Goal: Task Accomplishment & Management: Complete application form

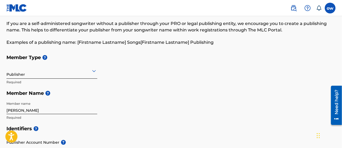
scroll to position [26, 0]
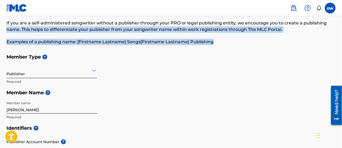
drag, startPoint x: 342, startPoint y: 26, endPoint x: 343, endPoint y: 37, distance: 10.8
click at [342, 37] on html "Accessibility Screen-Reader Guide, Feedback, and Issue Reporting | New window o…" at bounding box center [171, 48] width 342 height 148
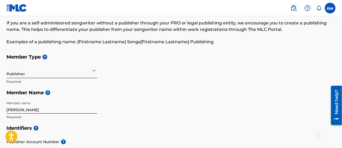
click at [268, 56] on h5 "Member Type ?" at bounding box center [170, 57] width 329 height 12
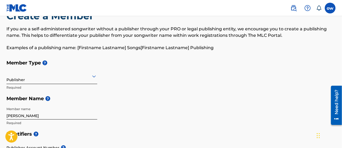
scroll to position [0, 0]
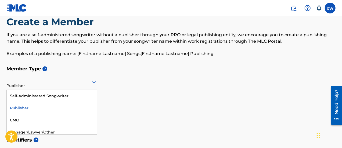
click at [94, 90] on div "5 results available. Use Up and Down to choose options, press Enter to select t…" at bounding box center [51, 82] width 91 height 15
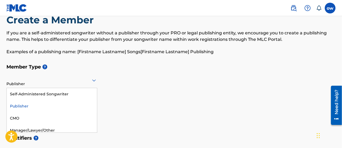
scroll to position [16, 0]
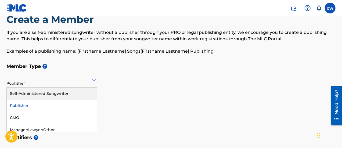
click at [86, 91] on div "Self-Administered Songwriter" at bounding box center [52, 94] width 90 height 12
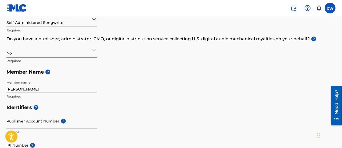
scroll to position [96, 0]
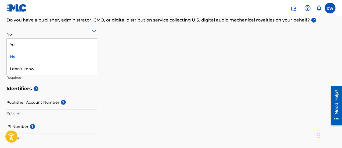
click at [94, 31] on icon at bounding box center [94, 31] width 4 height 2
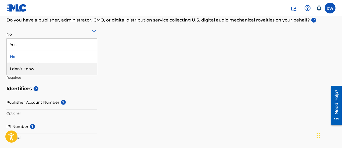
click at [77, 69] on div "I don't know" at bounding box center [52, 69] width 90 height 12
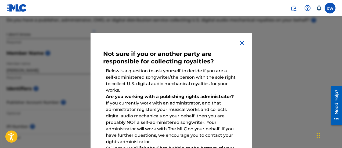
click at [240, 42] on img at bounding box center [242, 43] width 6 height 6
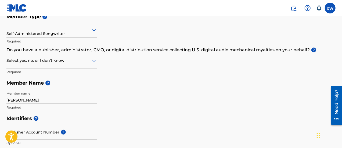
scroll to position [56, 0]
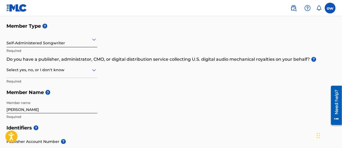
click at [93, 70] on icon at bounding box center [94, 70] width 6 height 6
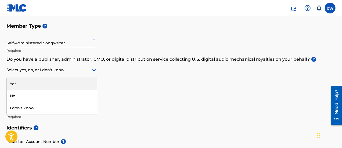
click at [69, 84] on div "Yes" at bounding box center [52, 84] width 90 height 12
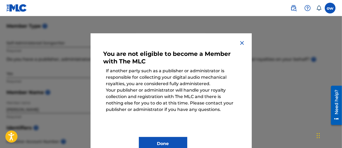
click at [239, 44] on img at bounding box center [242, 43] width 6 height 6
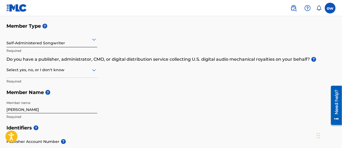
click at [94, 70] on icon at bounding box center [94, 70] width 4 height 2
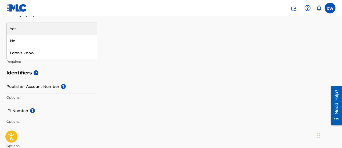
scroll to position [95, 0]
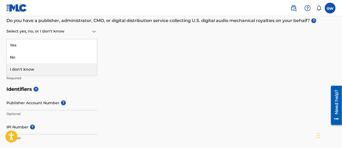
click at [62, 71] on div "I don't know" at bounding box center [52, 69] width 90 height 12
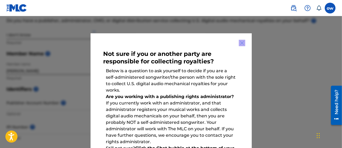
click at [62, 71] on div at bounding box center [171, 90] width 342 height 148
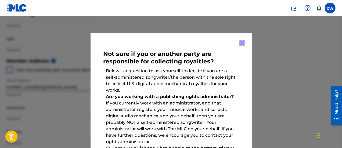
scroll to position [191, 0]
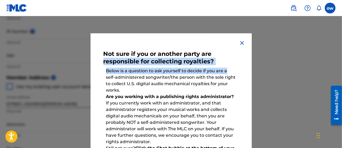
drag, startPoint x: 242, startPoint y: 73, endPoint x: 237, endPoint y: 54, distance: 20.4
click at [237, 54] on div "Not sure if you or another party are responsible for collecting royalties? Belo…" at bounding box center [171, 120] width 161 height 175
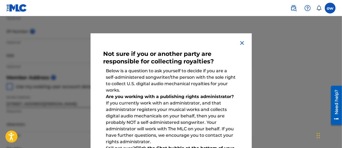
click at [292, 74] on div at bounding box center [171, 90] width 342 height 148
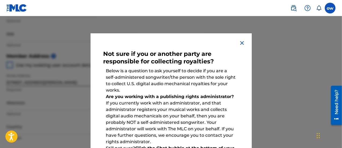
scroll to position [212, 0]
click at [210, 96] on strong "Are you working with a publishing rights administrator?" at bounding box center [170, 96] width 128 height 5
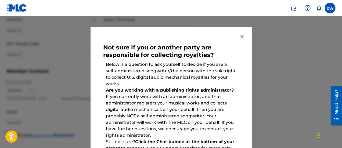
scroll to position [0, 0]
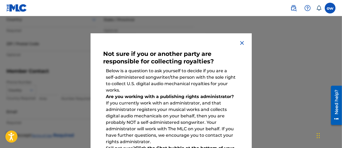
click at [242, 41] on img at bounding box center [242, 43] width 6 height 6
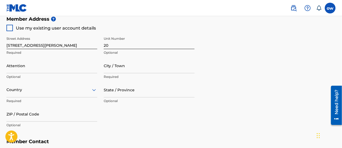
scroll to position [264, 0]
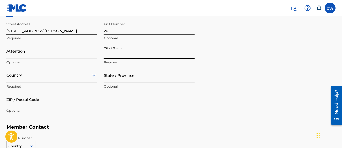
click at [126, 52] on input "City / Town" at bounding box center [149, 51] width 91 height 15
type input "[GEOGRAPHIC_DATA]"
type input "[PERSON_NAME]"
type input "[GEOGRAPHIC_DATA]"
type input "CT"
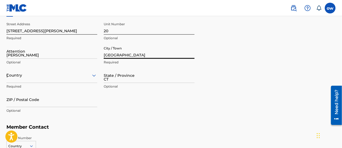
type input "06902"
type input "561"
type input "9703705"
type input "[EMAIL_ADDRESS][DOMAIN_NAME]"
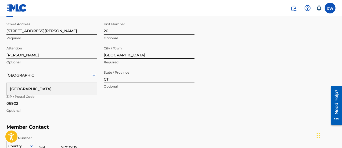
click at [66, 52] on input "[PERSON_NAME]" at bounding box center [51, 51] width 91 height 15
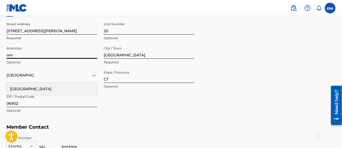
type input "o"
click at [72, 47] on input "Attention" at bounding box center [51, 51] width 91 height 15
click at [121, 111] on div "Street Address [STREET_ADDRESS][PERSON_NAME] Optional Attention Optional City /…" at bounding box center [100, 68] width 188 height 102
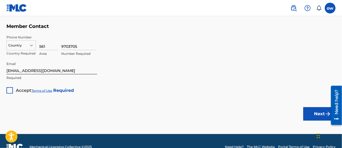
scroll to position [365, 0]
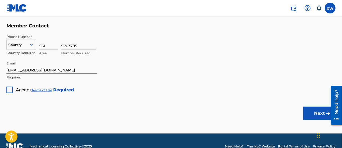
click at [10, 91] on div at bounding box center [9, 90] width 6 height 6
click at [318, 116] on button "Next" at bounding box center [320, 113] width 32 height 13
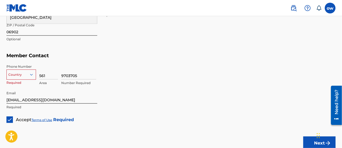
scroll to position [347, 0]
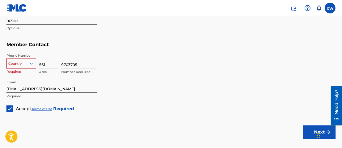
click at [32, 65] on icon at bounding box center [31, 63] width 5 height 5
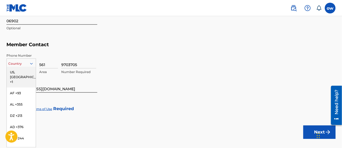
click at [14, 71] on div "US, [GEOGRAPHIC_DATA] +1" at bounding box center [21, 77] width 29 height 21
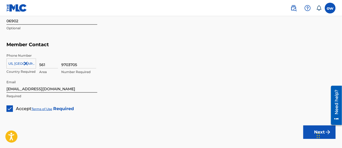
click at [314, 131] on button "Next" at bounding box center [320, 132] width 32 height 13
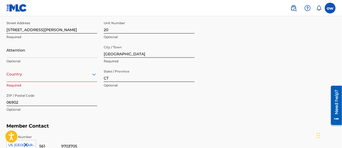
scroll to position [280, 0]
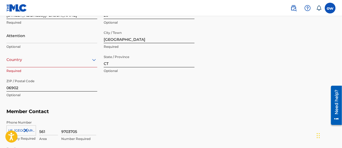
click at [91, 67] on div "option , selected. Select is focused ,type to refine list, press Down to open t…" at bounding box center [51, 59] width 91 height 15
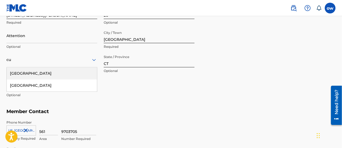
type input "c"
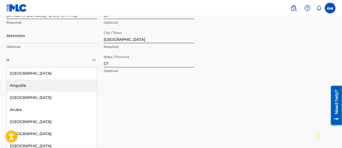
type input "[GEOGRAPHIC_DATA]"
type input "[PERSON_NAME]"
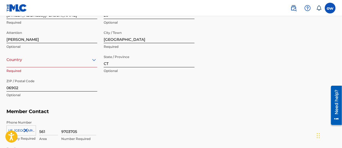
click at [199, 118] on div "Phone Number [GEOGRAPHIC_DATA], [GEOGRAPHIC_DATA] +1 Country Required 561 Area …" at bounding box center [170, 131] width 329 height 27
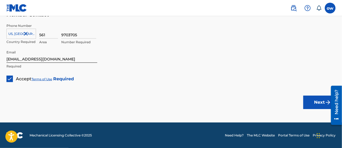
scroll to position [366, 0]
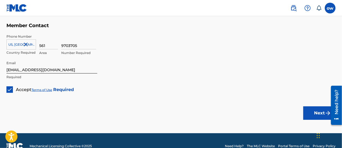
click at [313, 112] on button "Next" at bounding box center [320, 112] width 32 height 13
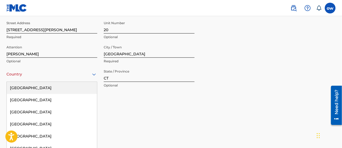
scroll to position [280, 0]
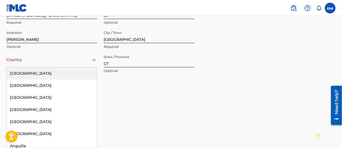
click at [93, 67] on div "223 results available. Use Up and Down to choose options, press Enter to select…" at bounding box center [51, 59] width 91 height 15
click at [64, 77] on div "[GEOGRAPHIC_DATA]" at bounding box center [52, 73] width 90 height 12
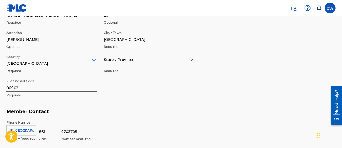
drag, startPoint x: 341, startPoint y: 91, endPoint x: 340, endPoint y: 106, distance: 14.6
click at [340, 106] on div "Need help?" at bounding box center [336, 105] width 11 height 39
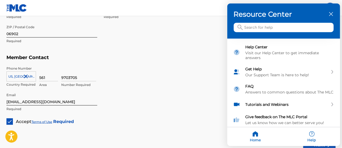
scroll to position [337, 0]
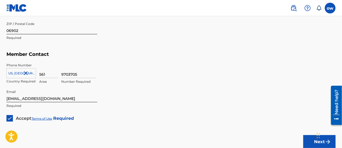
click at [312, 144] on button "Next" at bounding box center [320, 141] width 32 height 13
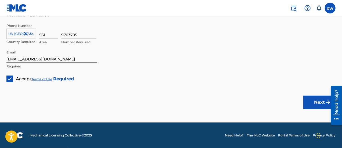
click at [322, 102] on button "Next" at bounding box center [320, 102] width 32 height 13
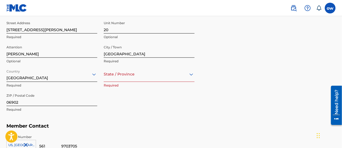
click at [192, 74] on div "option , selected. Select is focused ,type to refine list, press Down to open t…" at bounding box center [149, 74] width 91 height 15
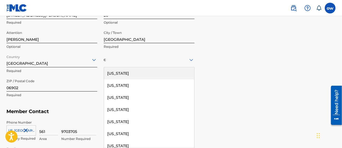
type input "c"
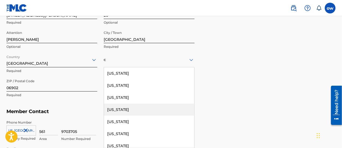
click at [140, 109] on div "[US_STATE]" at bounding box center [149, 110] width 90 height 12
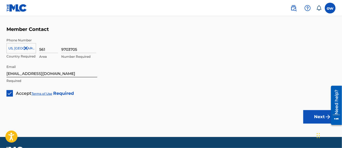
scroll to position [364, 0]
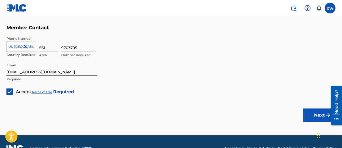
click at [324, 116] on button "Next" at bounding box center [320, 115] width 32 height 13
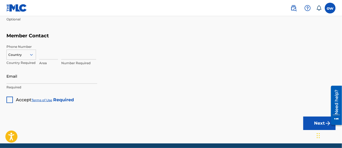
scroll to position [359, 0]
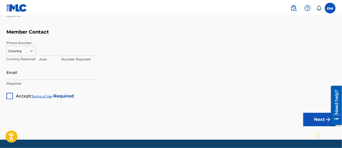
click at [321, 116] on button "Next" at bounding box center [320, 119] width 32 height 13
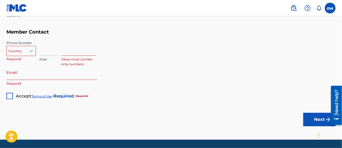
scroll to position [22, 0]
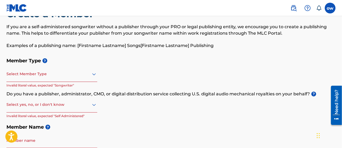
click at [95, 74] on icon at bounding box center [94, 74] width 4 height 2
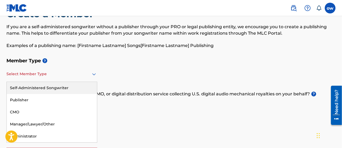
click at [81, 88] on div "Self-Administered Songwriter" at bounding box center [52, 88] width 90 height 12
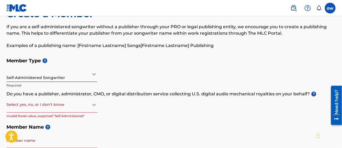
click at [94, 106] on icon at bounding box center [94, 105] width 6 height 6
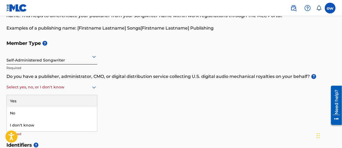
scroll to position [40, 0]
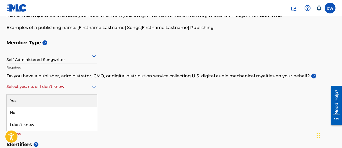
click at [95, 56] on icon at bounding box center [94, 56] width 4 height 2
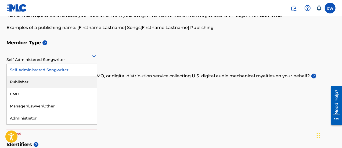
click at [68, 81] on div "Publisher" at bounding box center [52, 82] width 90 height 12
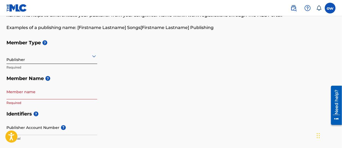
click at [94, 58] on icon at bounding box center [94, 56] width 6 height 6
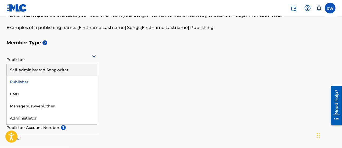
click at [85, 69] on div "Self-Administered Songwriter" at bounding box center [52, 70] width 90 height 12
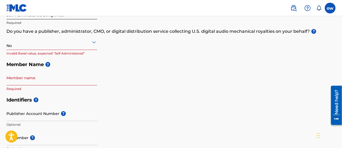
scroll to position [90, 0]
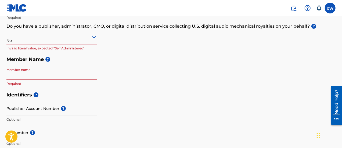
click at [95, 71] on input "Member name" at bounding box center [51, 72] width 91 height 15
type input "[PERSON_NAME]"
click at [164, 67] on div "Member Type ? Self-Administered Songwriter Required Do you have a publisher, ad…" at bounding box center [170, 38] width 329 height 102
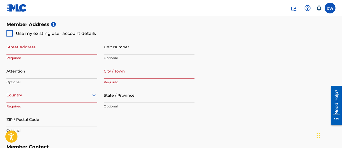
scroll to position [237, 0]
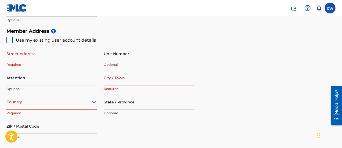
click at [73, 54] on input "Street Address" at bounding box center [51, 53] width 91 height 15
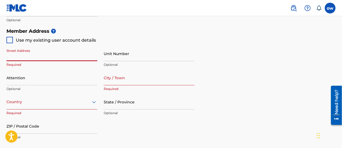
type input "[STREET_ADDRESS][PERSON_NAME]"
type input "20"
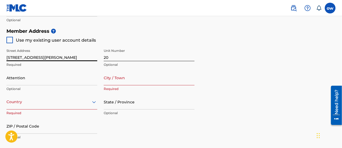
click at [10, 42] on div at bounding box center [9, 40] width 6 height 6
type input "[GEOGRAPHIC_DATA]"
type input "06902"
type input "561"
type input "9703705"
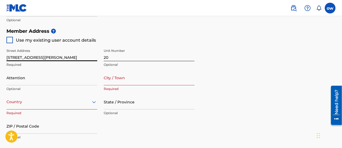
type input "[EMAIL_ADDRESS][DOMAIN_NAME]"
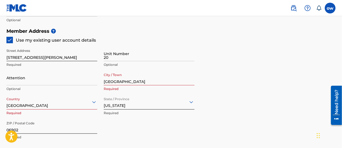
click at [71, 105] on div "[GEOGRAPHIC_DATA]" at bounding box center [51, 101] width 91 height 15
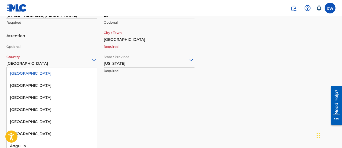
click at [64, 72] on div "[GEOGRAPHIC_DATA]" at bounding box center [52, 73] width 90 height 12
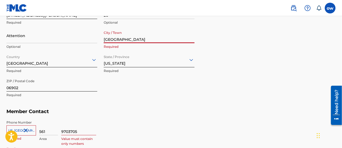
click at [138, 39] on input "[GEOGRAPHIC_DATA]" at bounding box center [149, 35] width 91 height 15
type input "[PERSON_NAME]"
type input "[GEOGRAPHIC_DATA]"
type input "CT"
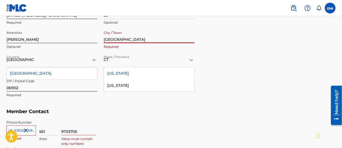
click at [135, 36] on input "[GEOGRAPHIC_DATA]" at bounding box center [149, 35] width 91 height 15
click at [89, 36] on input "[PERSON_NAME]" at bounding box center [51, 35] width 91 height 15
click at [126, 130] on div "9703705 Value must contain only numbers" at bounding box center [198, 132] width 275 height 24
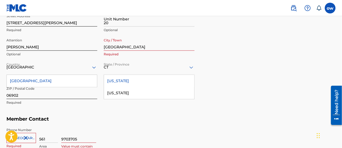
scroll to position [273, 0]
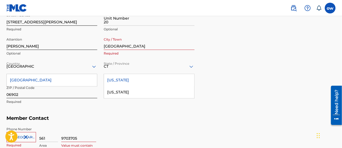
click at [226, 110] on div "Member Address ? Use my existing user account details Street Address [STREET_AD…" at bounding box center [170, 51] width 329 height 123
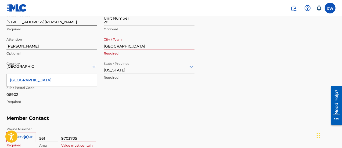
click at [191, 67] on icon at bounding box center [192, 67] width 4 height 2
click at [156, 96] on div "Street Address [STREET_ADDRESS][PERSON_NAME] Optional Attention [PERSON_NAME] O…" at bounding box center [100, 59] width 188 height 102
click at [187, 44] on input "[GEOGRAPHIC_DATA]" at bounding box center [149, 42] width 91 height 15
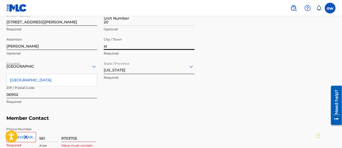
type input "s"
type input "Stamford ct"
click at [260, 44] on div "Member Address ? Use my existing user account details Street Address [STREET_AD…" at bounding box center [170, 51] width 329 height 123
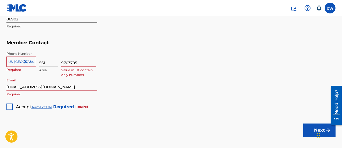
scroll to position [358, 0]
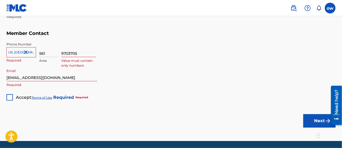
click at [10, 96] on div at bounding box center [9, 97] width 6 height 6
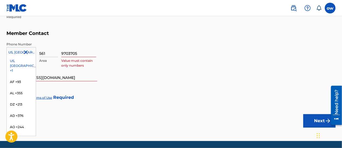
click at [31, 53] on icon at bounding box center [31, 53] width 3 height 2
click at [12, 61] on div "US, [GEOGRAPHIC_DATA] +1" at bounding box center [21, 65] width 29 height 21
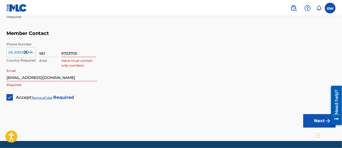
click at [81, 54] on input "9703705" at bounding box center [78, 49] width 35 height 15
type input "9703705"
click at [139, 51] on div "9703705 Number Required" at bounding box center [198, 54] width 275 height 24
click at [69, 79] on input "[EMAIL_ADDRESS][DOMAIN_NAME]" at bounding box center [51, 73] width 91 height 15
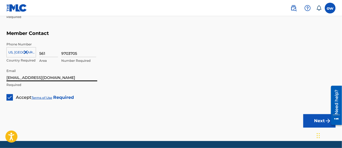
type input "[EMAIL_ADDRESS][DOMAIN_NAME]"
click at [84, 76] on input "[EMAIL_ADDRESS][DOMAIN_NAME]" at bounding box center [51, 73] width 91 height 15
click at [315, 119] on button "Next" at bounding box center [320, 120] width 32 height 13
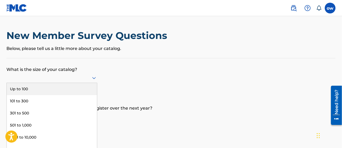
click at [95, 77] on div "9 results available. Use Up and Down to choose options, press Enter to select t…" at bounding box center [51, 78] width 91 height 10
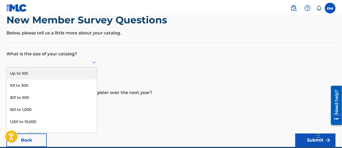
click at [82, 70] on div "Up to 100" at bounding box center [52, 73] width 90 height 12
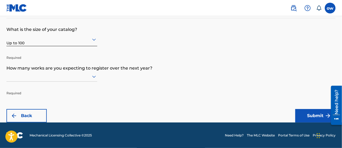
scroll to position [54, 0]
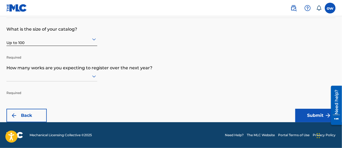
click at [94, 76] on div at bounding box center [51, 76] width 91 height 10
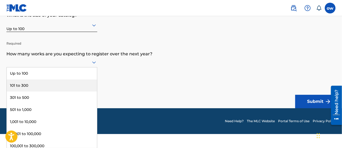
click at [77, 83] on div "101 to 300" at bounding box center [52, 86] width 90 height 12
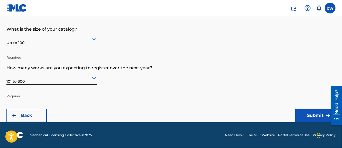
scroll to position [40, 0]
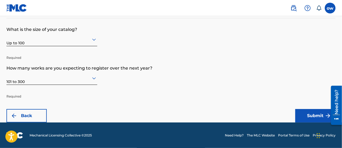
click at [310, 117] on button "Submit" at bounding box center [316, 115] width 40 height 13
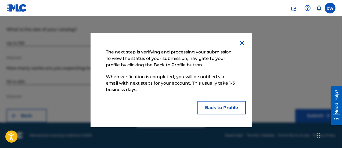
click at [218, 105] on button "Back to Profile" at bounding box center [222, 107] width 48 height 13
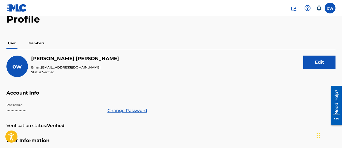
scroll to position [32, 0]
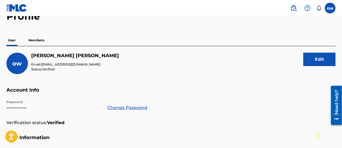
click at [323, 60] on button "Edit" at bounding box center [320, 59] width 32 height 13
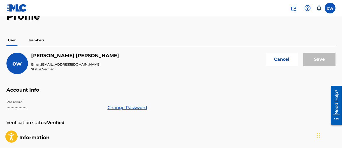
drag, startPoint x: 342, startPoint y: 55, endPoint x: 339, endPoint y: 72, distance: 17.5
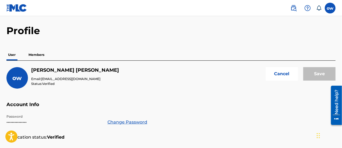
scroll to position [0, 0]
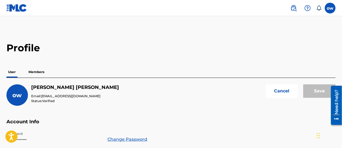
click at [317, 92] on div "Save" at bounding box center [320, 95] width 32 height 22
click at [11, 71] on p "User" at bounding box center [11, 71] width 11 height 11
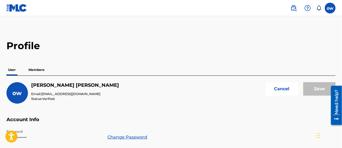
click at [38, 70] on p "Members" at bounding box center [36, 69] width 19 height 11
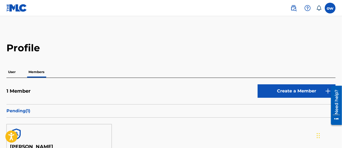
drag, startPoint x: 245, startPoint y: 57, endPoint x: 275, endPoint y: 61, distance: 29.9
click at [275, 61] on div "Profile User Members 1 Member Create a Member Pending ( 1 ) [PERSON_NAME] 0 con…" at bounding box center [171, 130] width 342 height 177
